Goal: Task Accomplishment & Management: Manage account settings

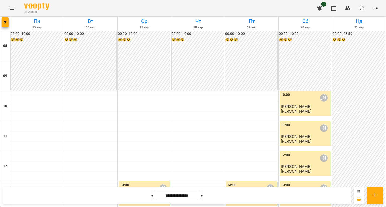
scroll to position [251, 0]
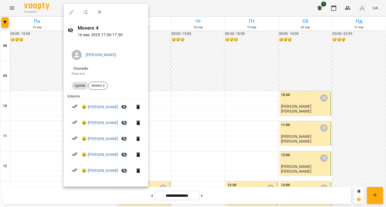
click at [92, 70] on span "- Онлайн" at bounding box center [106, 69] width 69 height 6
drag, startPoint x: 190, startPoint y: 156, endPoint x: 192, endPoint y: 138, distance: 18.5
click at [190, 156] on div at bounding box center [193, 103] width 386 height 207
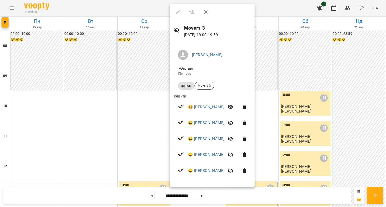
click at [130, 113] on div at bounding box center [193, 103] width 386 height 207
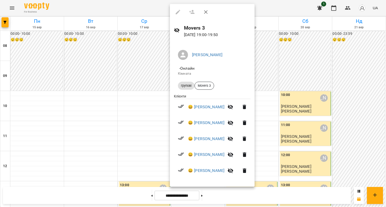
click at [143, 98] on div at bounding box center [193, 103] width 386 height 207
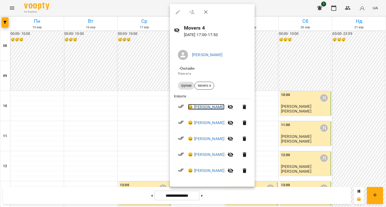
click at [219, 108] on link "😀 [PERSON_NAME]" at bounding box center [206, 107] width 36 height 6
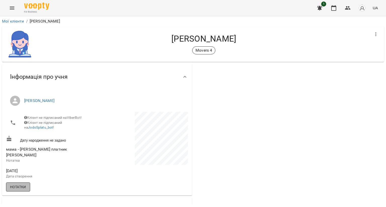
click at [20, 189] on span "Нотатки" at bounding box center [18, 187] width 16 height 6
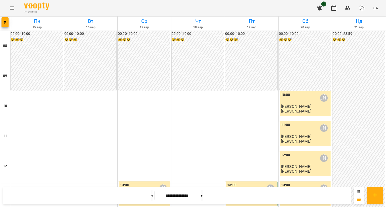
scroll to position [176, 0]
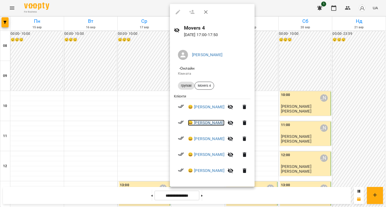
click at [207, 121] on link "😀 [PERSON_NAME]" at bounding box center [206, 123] width 36 height 6
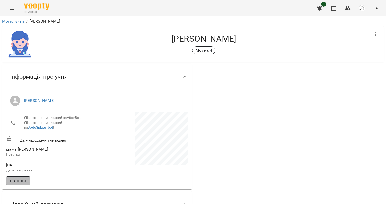
click at [22, 182] on span "Нотатки" at bounding box center [18, 181] width 16 height 6
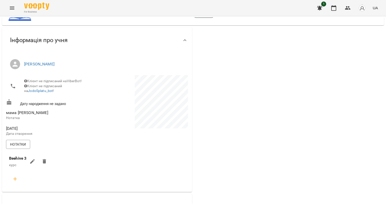
scroll to position [75, 0]
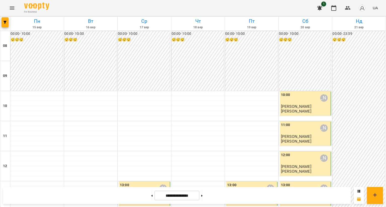
scroll to position [268, 0]
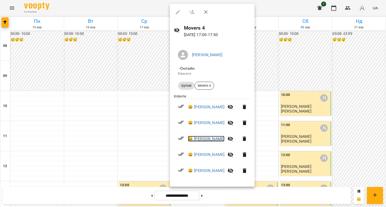
click at [205, 138] on link "😀 [PERSON_NAME]" at bounding box center [206, 139] width 36 height 6
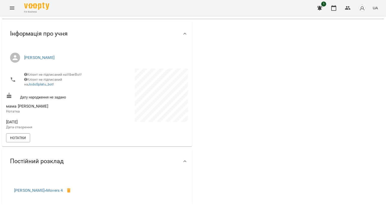
scroll to position [75, 0]
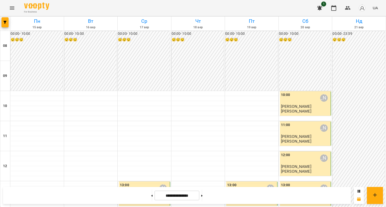
scroll to position [251, 0]
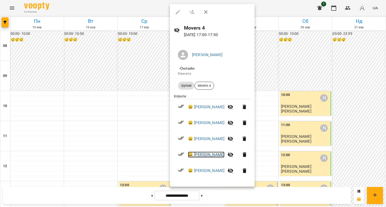
click at [202, 155] on link "😀 [PERSON_NAME]" at bounding box center [206, 155] width 36 height 6
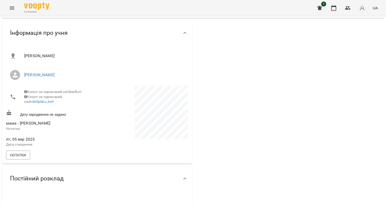
scroll to position [75, 0]
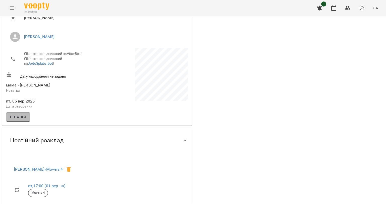
click at [23, 120] on span "Нотатки" at bounding box center [18, 117] width 16 height 6
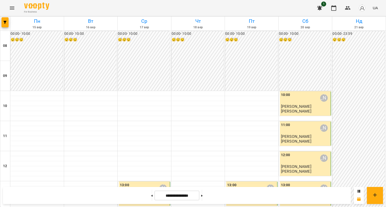
scroll to position [176, 0]
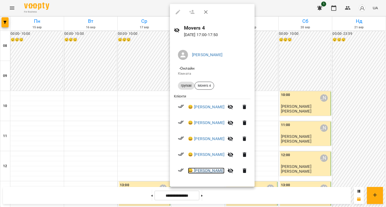
click at [200, 169] on link "😀 [PERSON_NAME]" at bounding box center [206, 171] width 36 height 6
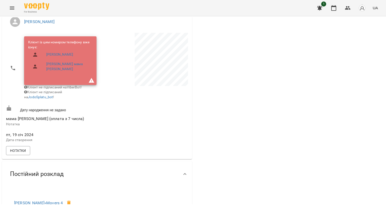
scroll to position [100, 0]
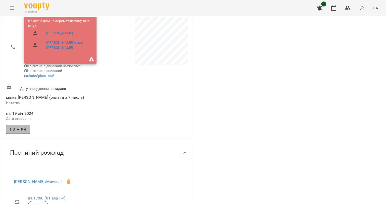
click at [19, 133] on span "Нотатки" at bounding box center [18, 130] width 16 height 6
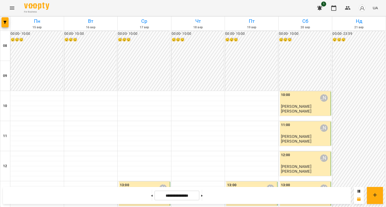
scroll to position [151, 0]
